Goal: Navigation & Orientation: Find specific page/section

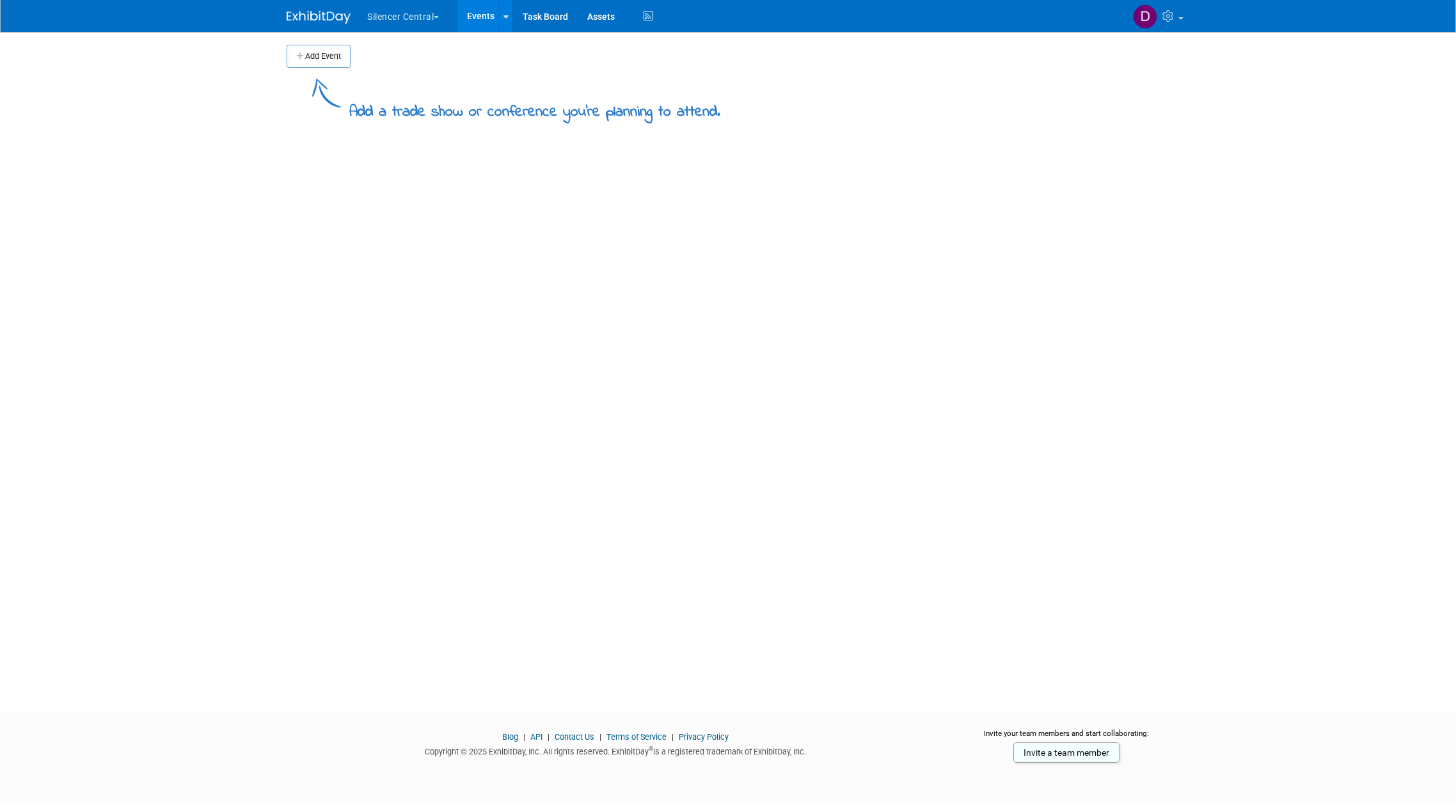
click at [400, 22] on button "Silencer Central" at bounding box center [410, 14] width 89 height 28
click at [401, 74] on link "Silencer Central" at bounding box center [412, 76] width 91 height 18
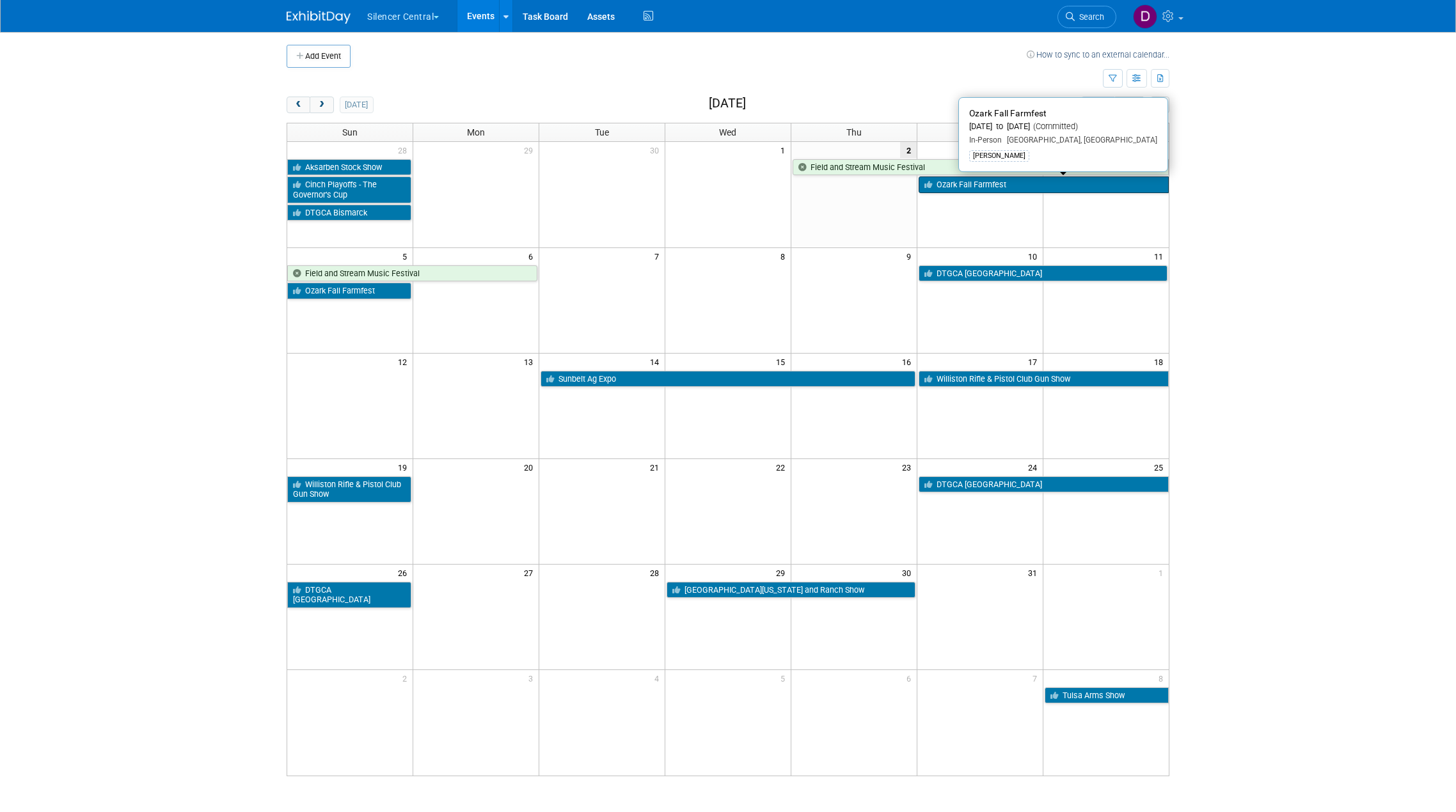
click at [1037, 187] on link "Ozark Fall Farmfest" at bounding box center [1043, 185] width 250 height 17
